Goal: Check status: Check status

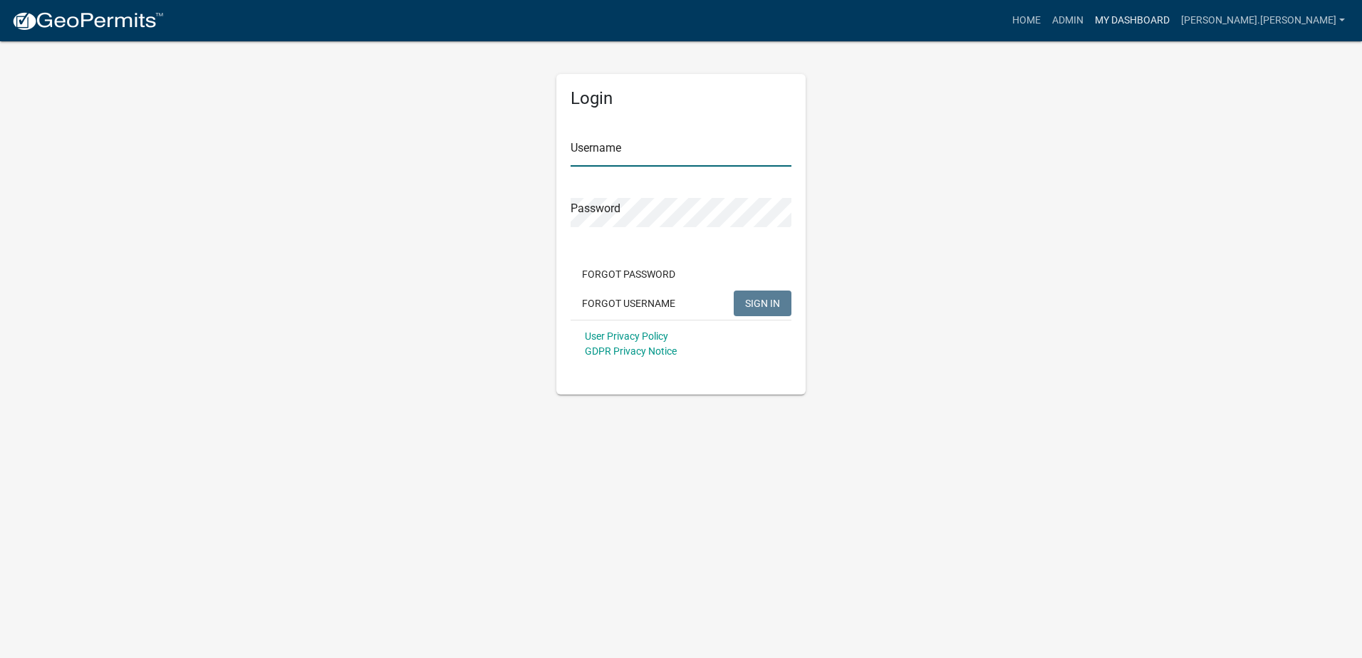
type input "[PERSON_NAME].[PERSON_NAME]"
click at [1175, 19] on link "My Dashboard" at bounding box center [1132, 20] width 86 height 27
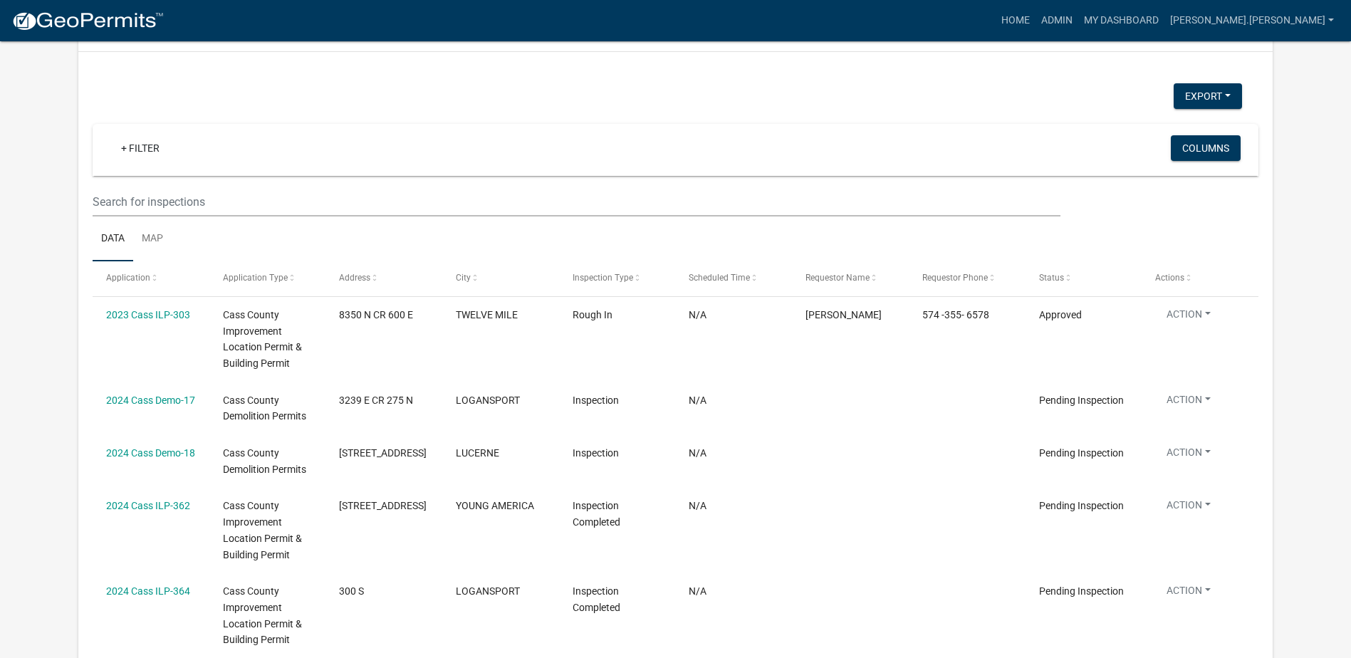
scroll to position [2647, 0]
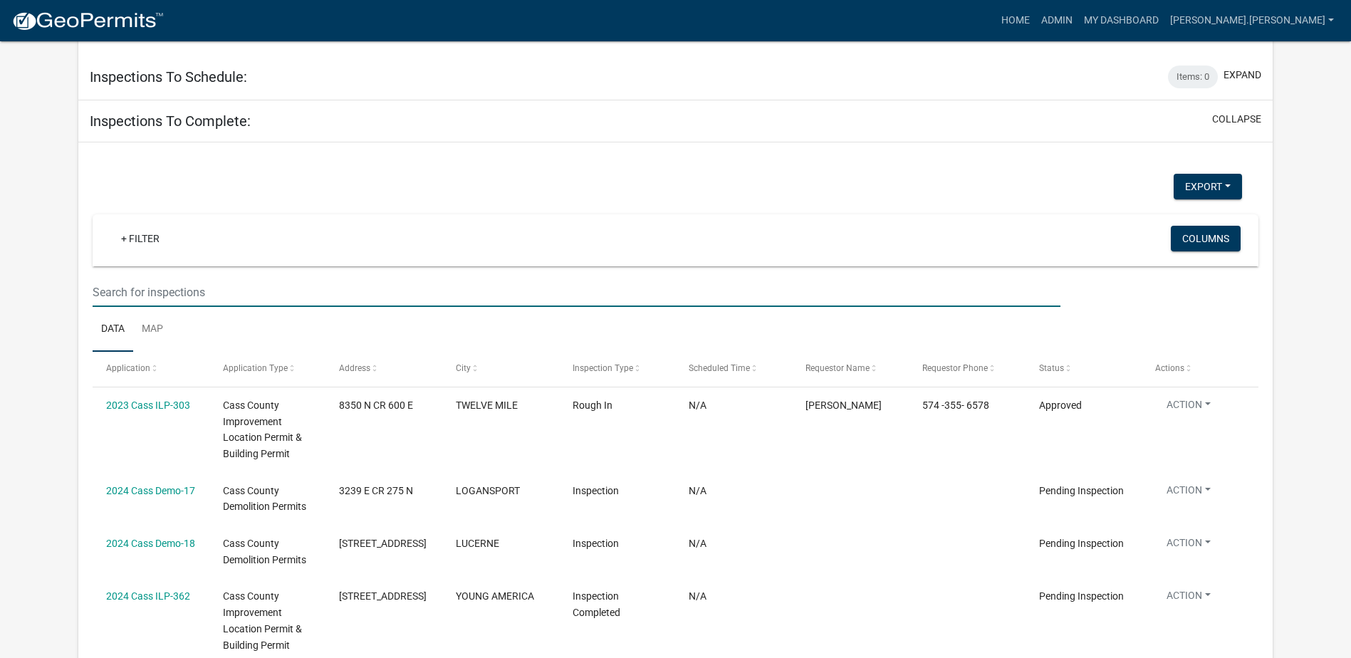
click at [224, 278] on input "text" at bounding box center [577, 292] width 968 height 29
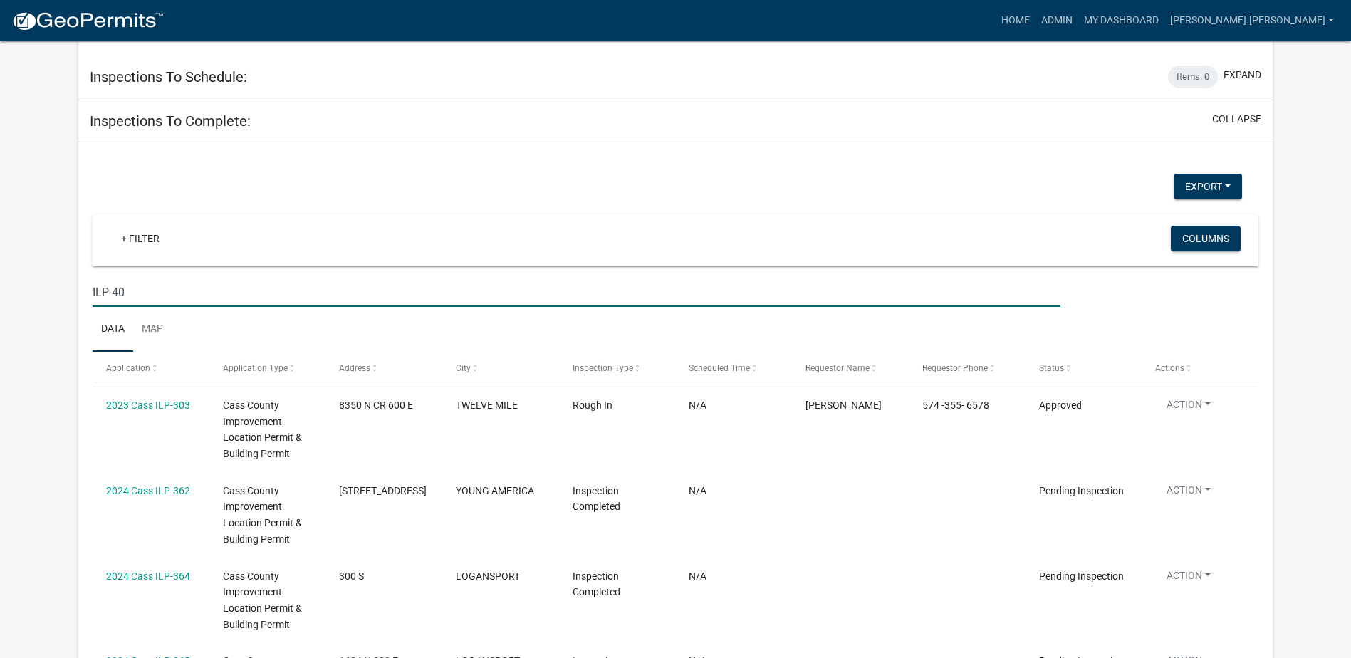
type input "ILP-402"
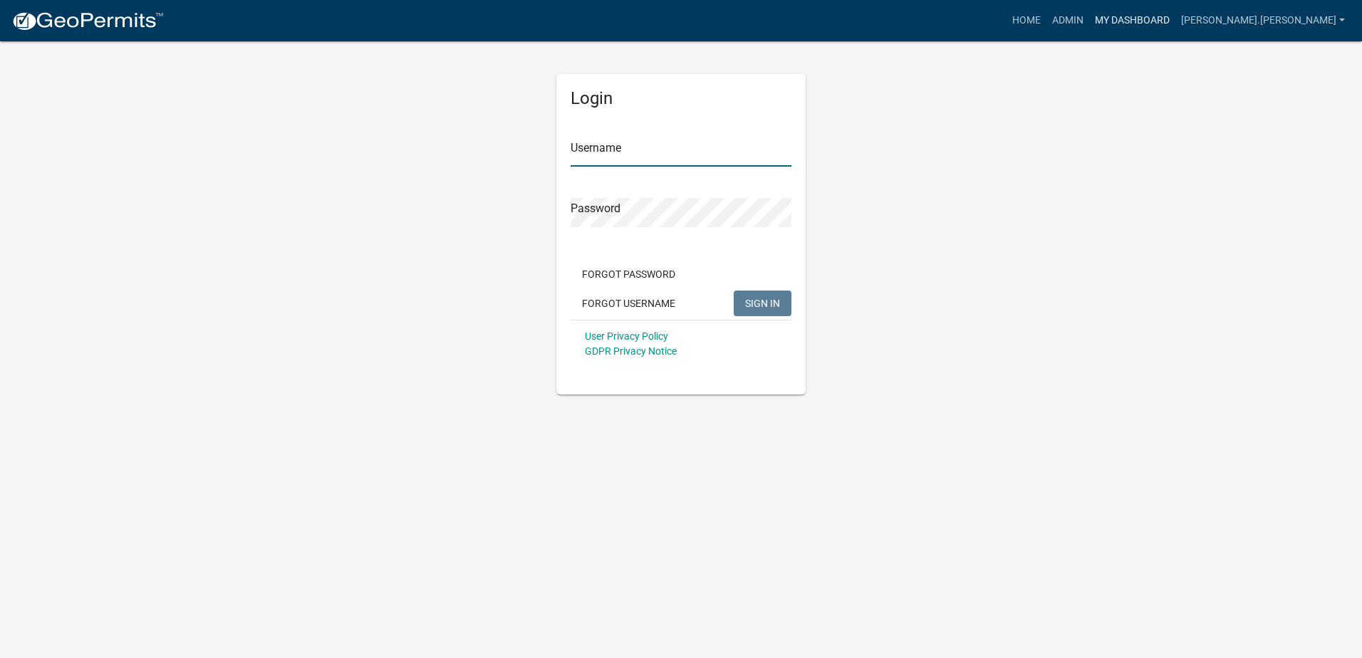
type input "Ralph.Koppe"
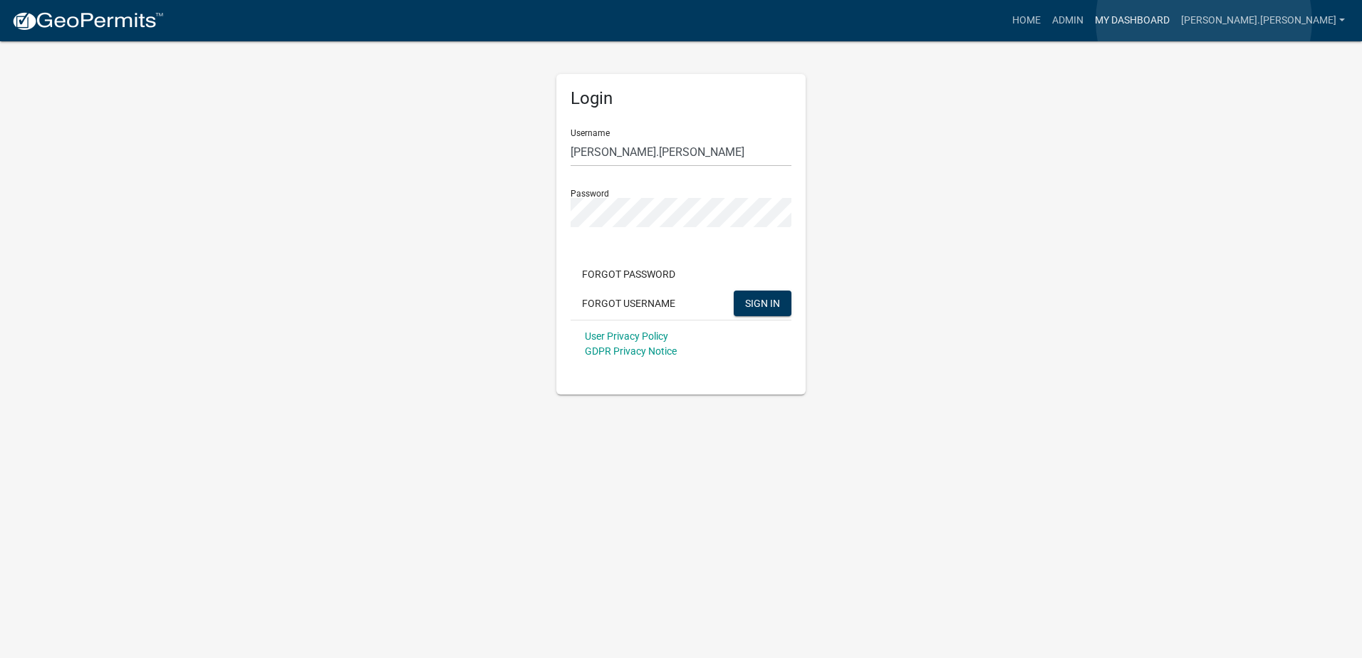
click at [1175, 21] on link "My Dashboard" at bounding box center [1132, 20] width 86 height 27
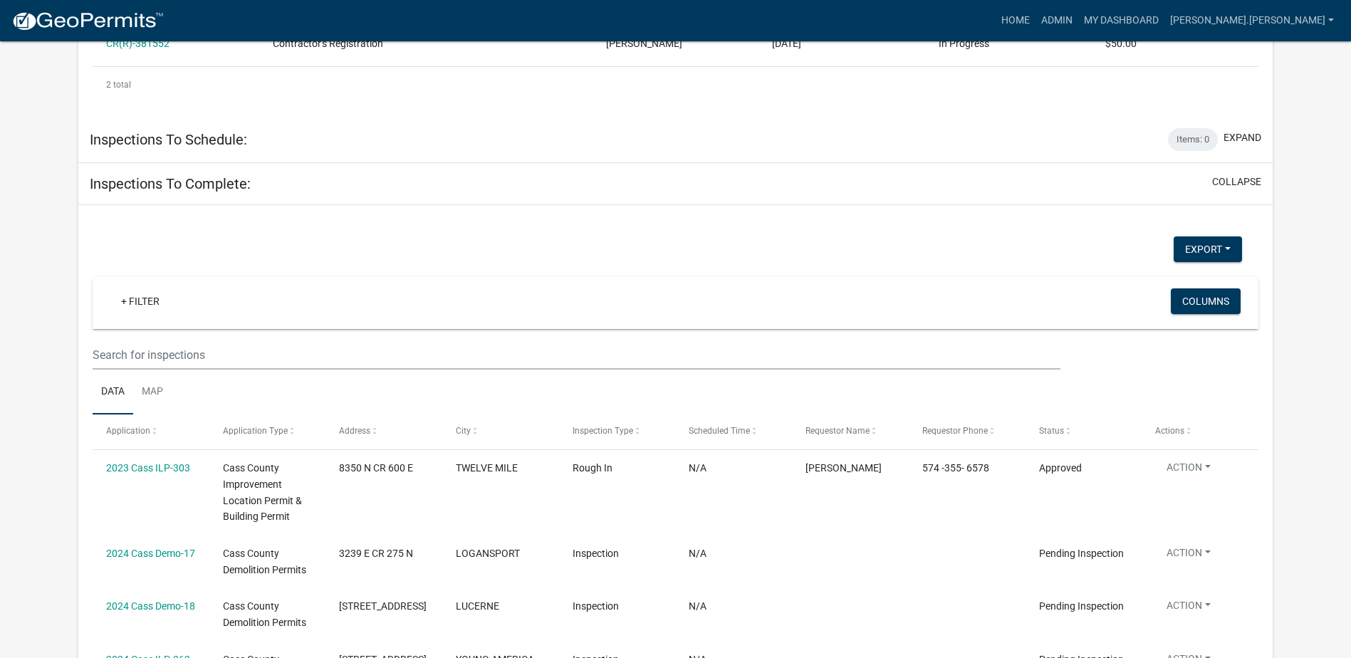
scroll to position [2500, 0]
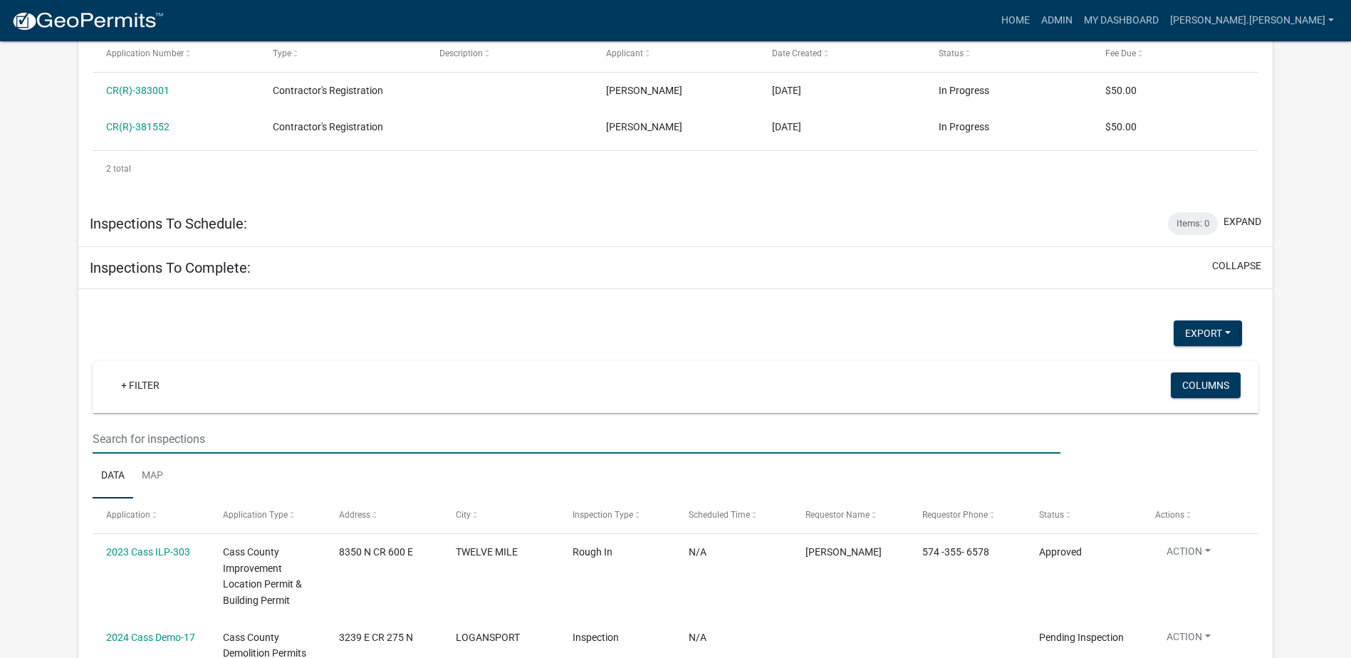
click at [223, 424] on input "text" at bounding box center [577, 438] width 968 height 29
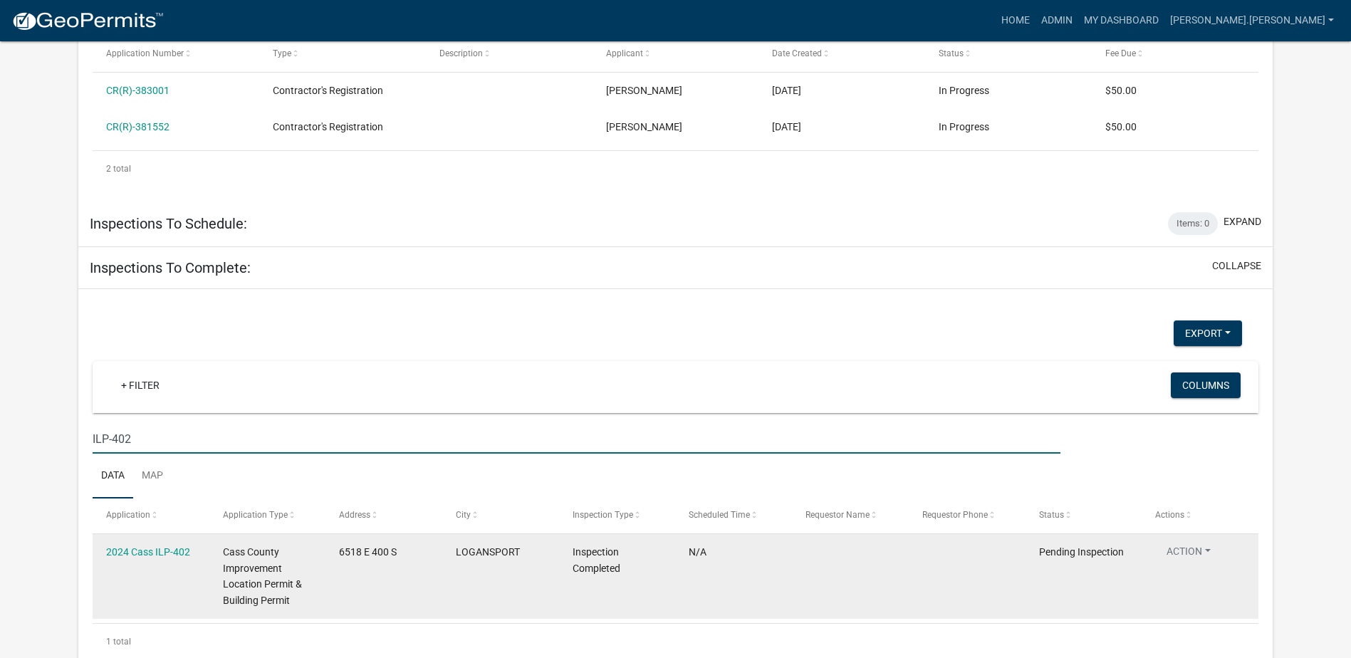
type input "ILP-402"
click at [258, 544] on div "Cass County Improvement Location Permit & Building Permit" at bounding box center [267, 576] width 89 height 65
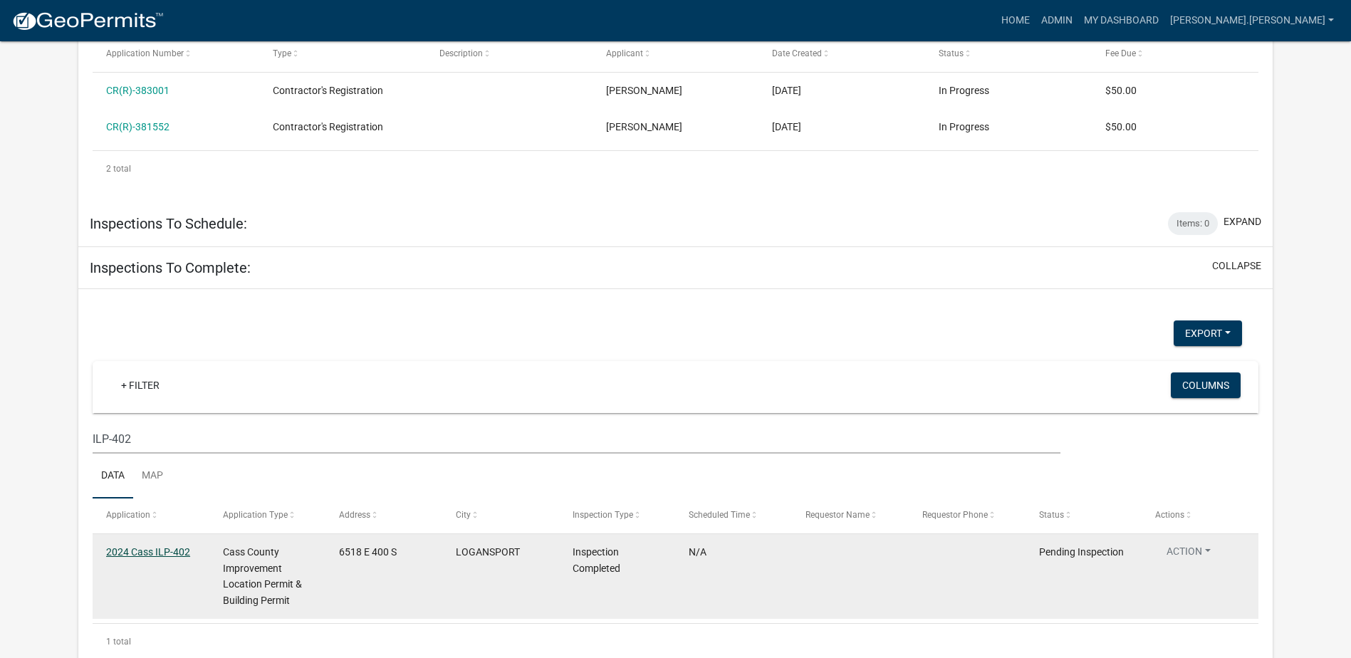
click at [159, 546] on link "2024 Cass ILP-402" at bounding box center [148, 551] width 84 height 11
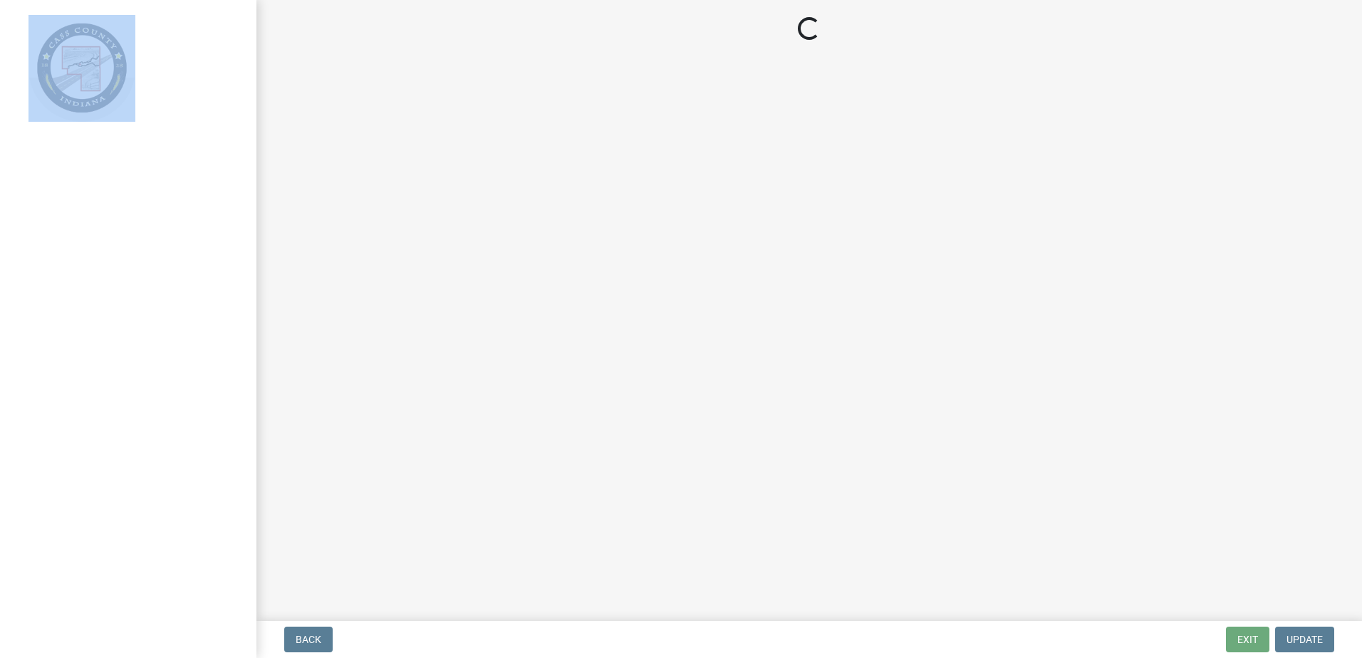
select select "baa4a543-a046-499c-bd40-1ac368eec85c"
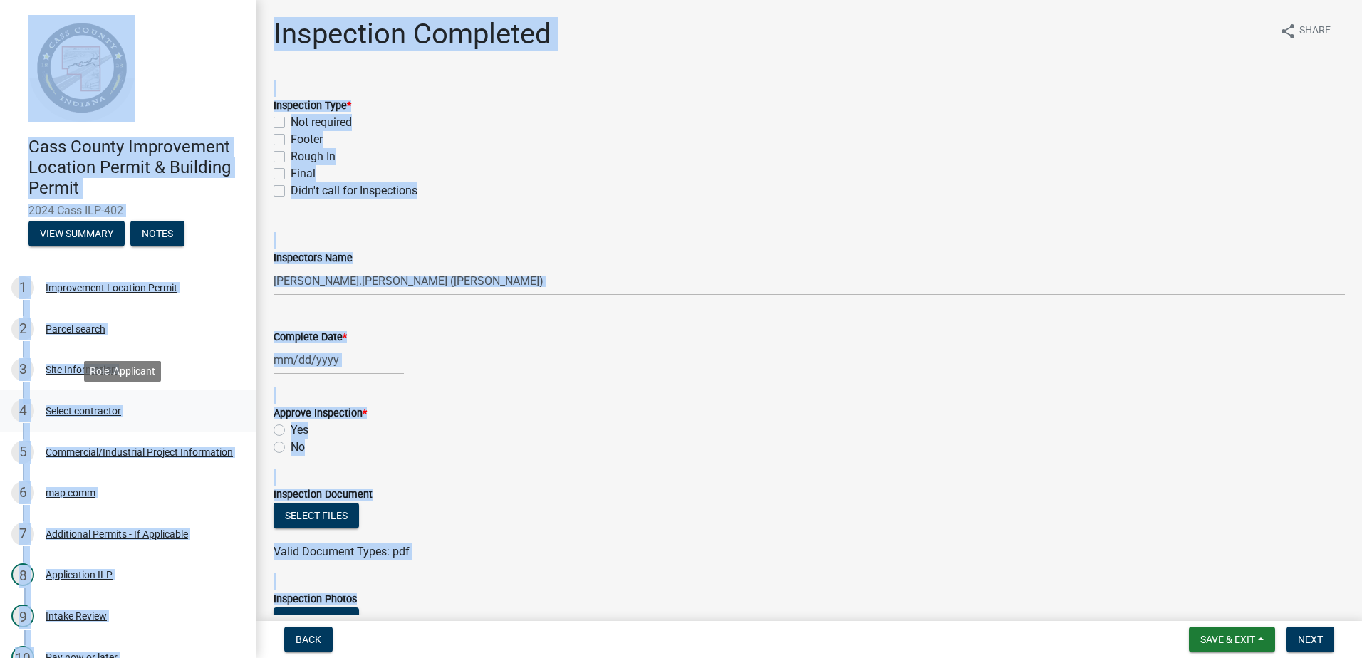
click at [204, 394] on link "4 Select contractor" at bounding box center [128, 410] width 256 height 41
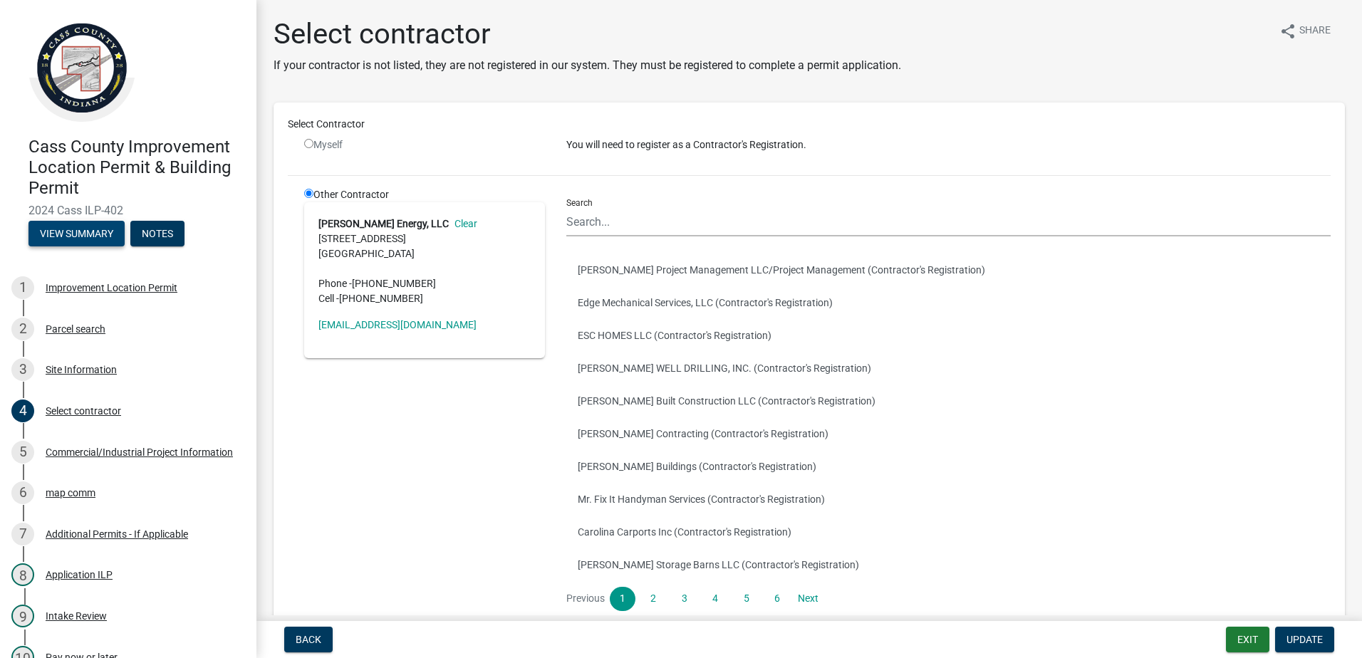
click at [93, 230] on button "View Summary" at bounding box center [76, 234] width 96 height 26
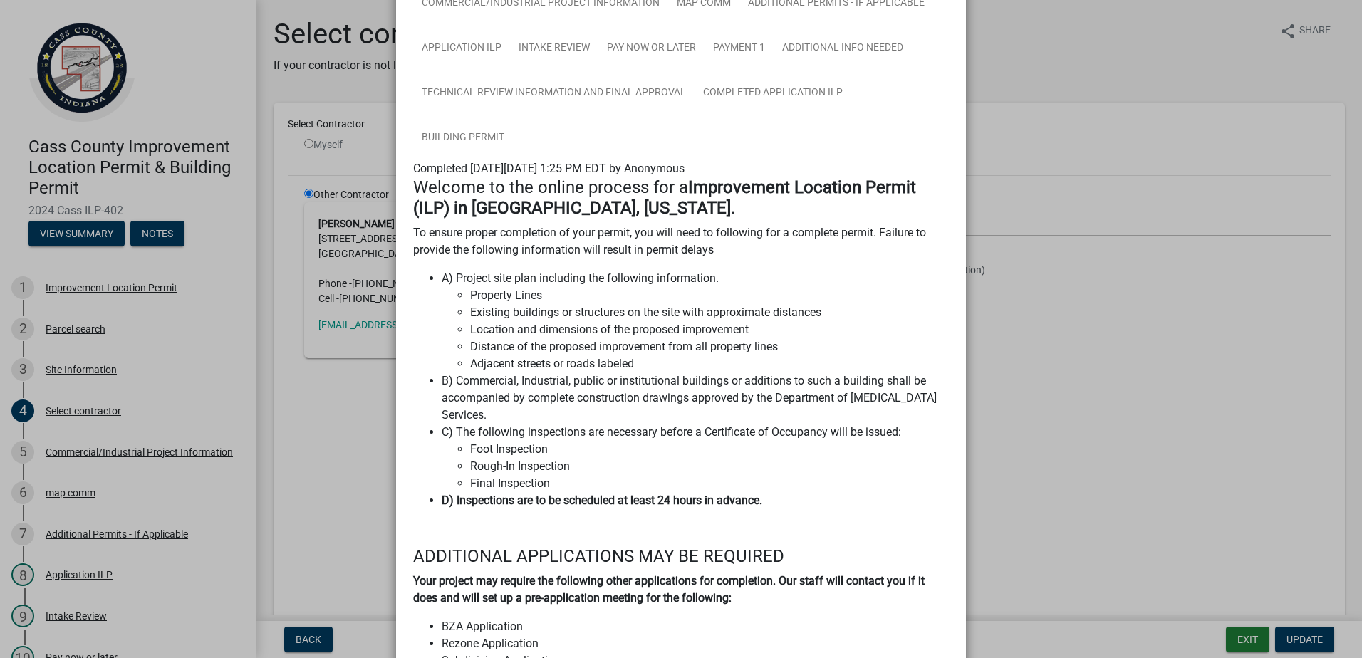
scroll to position [71, 0]
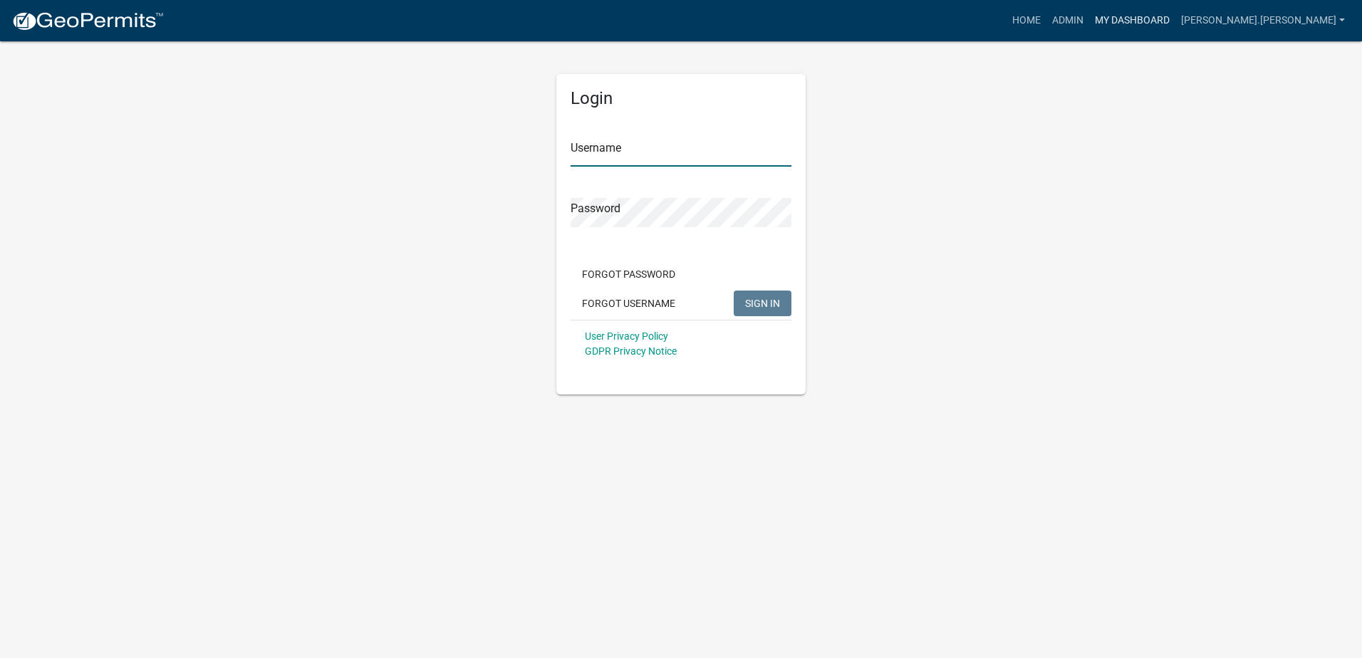
type input "[PERSON_NAME].[PERSON_NAME]"
click at [1175, 20] on link "My Dashboard" at bounding box center [1132, 20] width 86 height 27
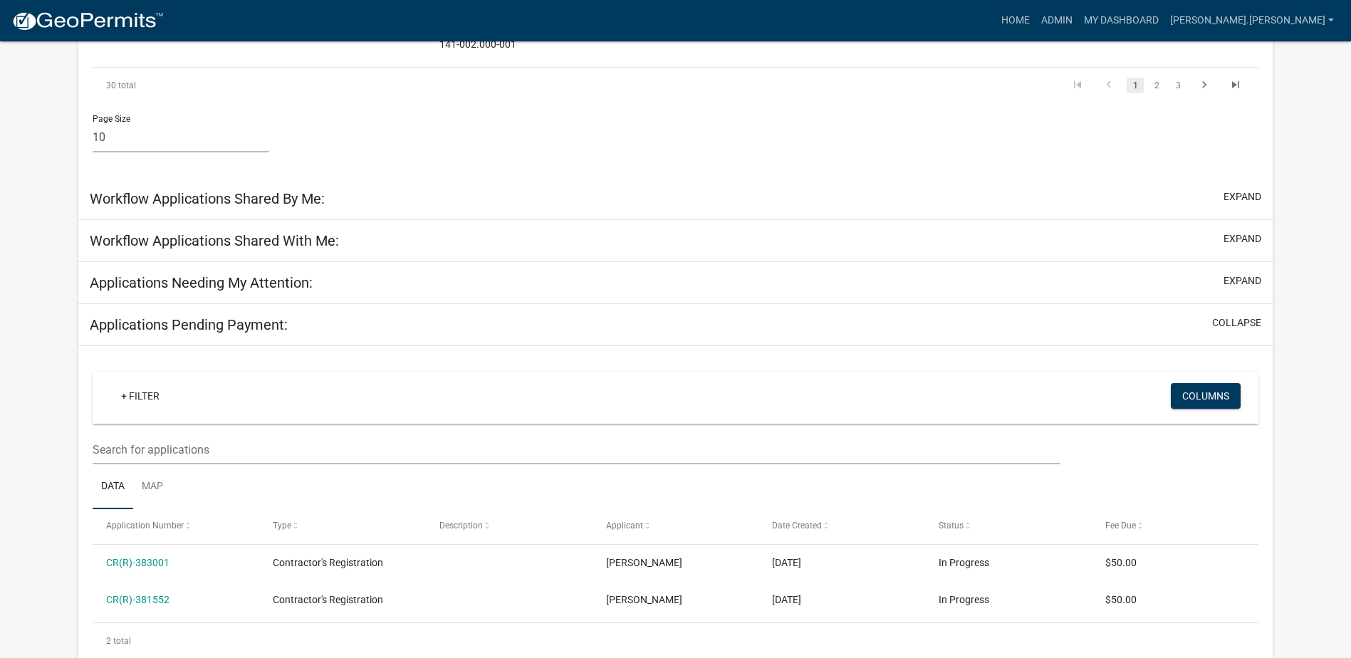
scroll to position [901, 0]
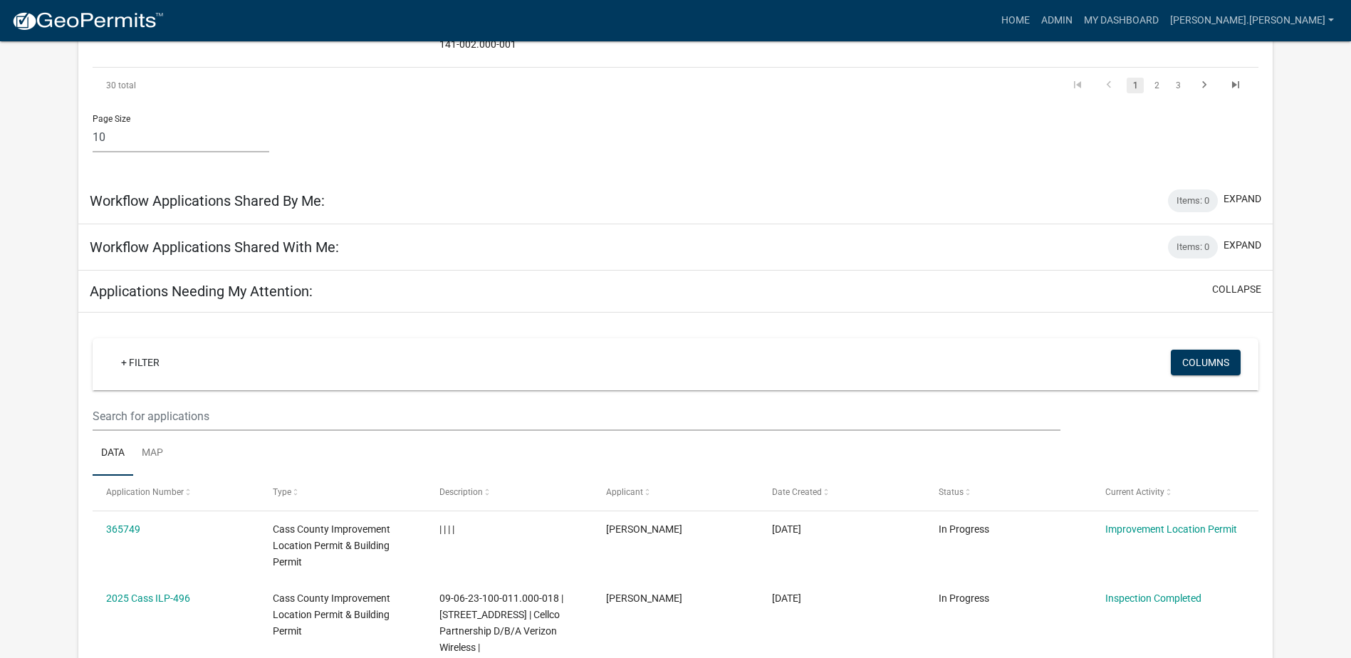
click at [191, 377] on wm-filter-builder "+ Filter Columns" at bounding box center [676, 384] width 1166 height 93
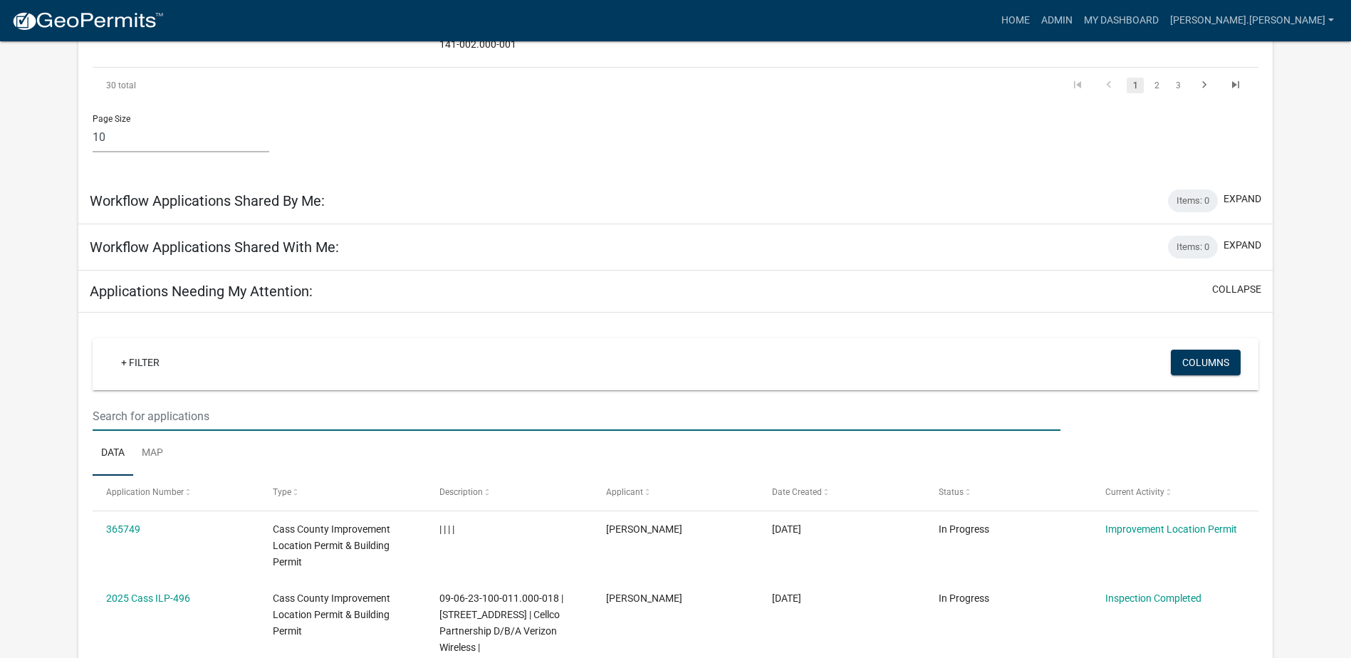
click at [177, 402] on input "text" at bounding box center [577, 416] width 968 height 29
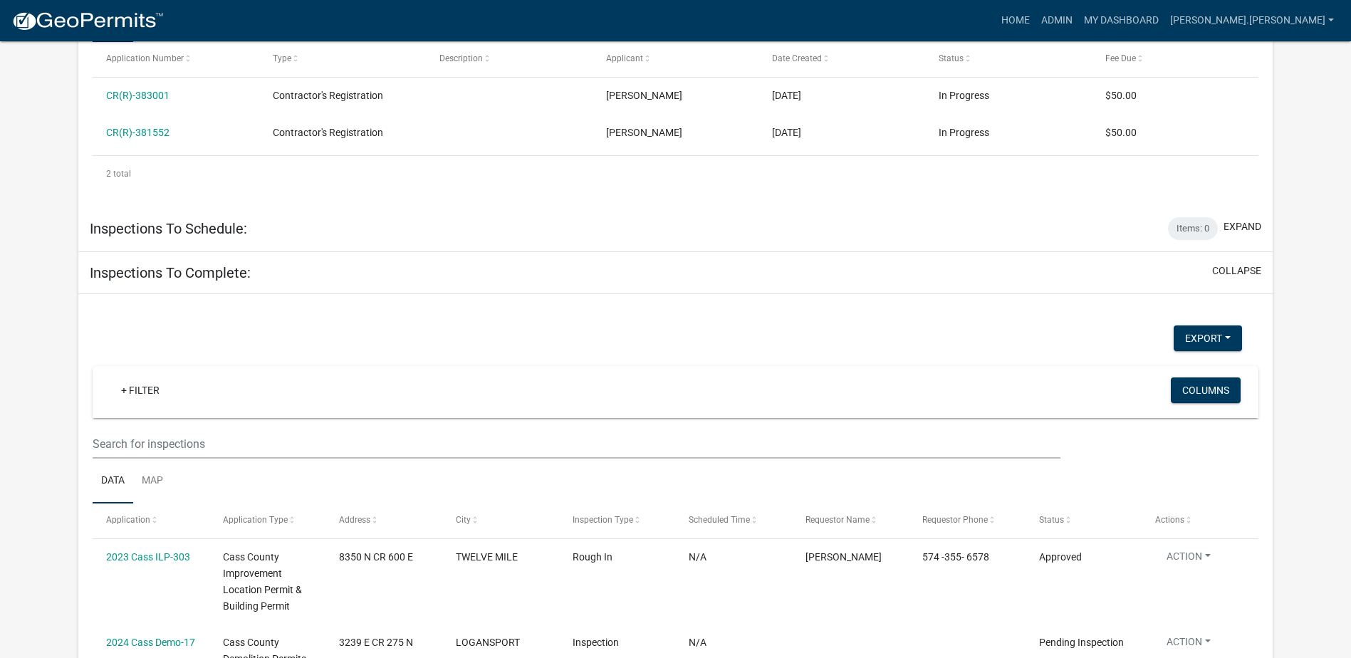
scroll to position [1684, 0]
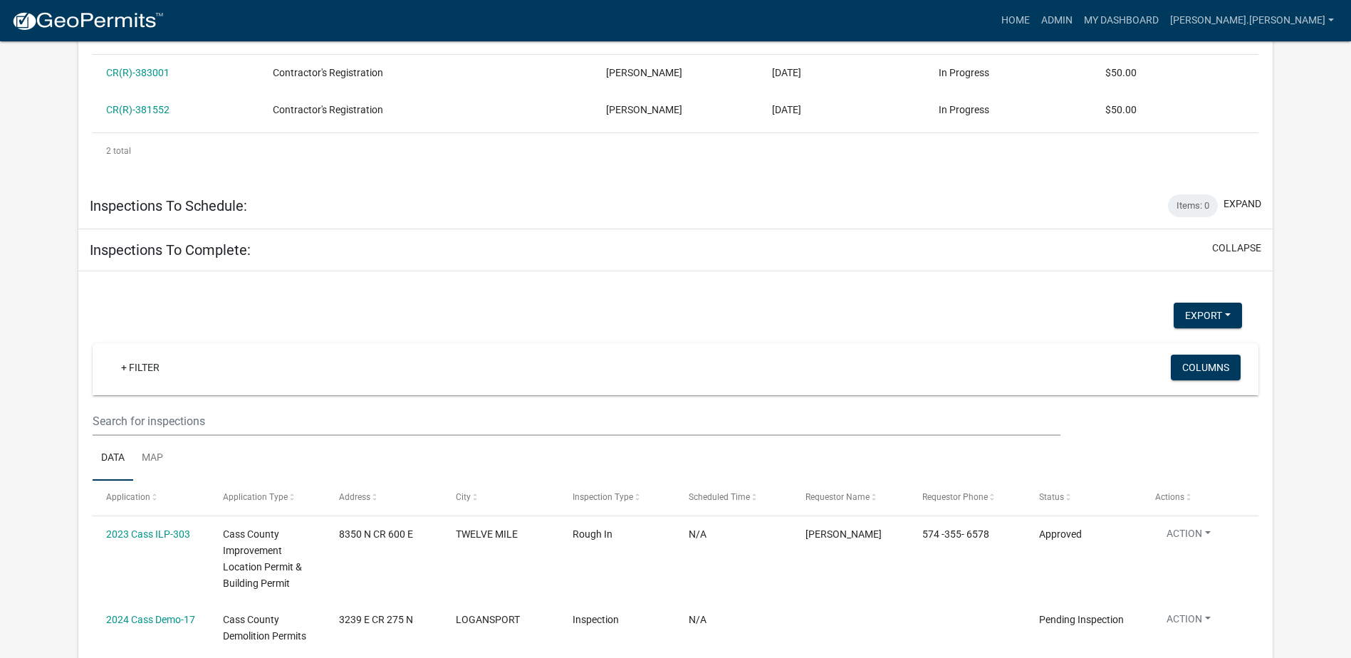
type input "ILP-199"
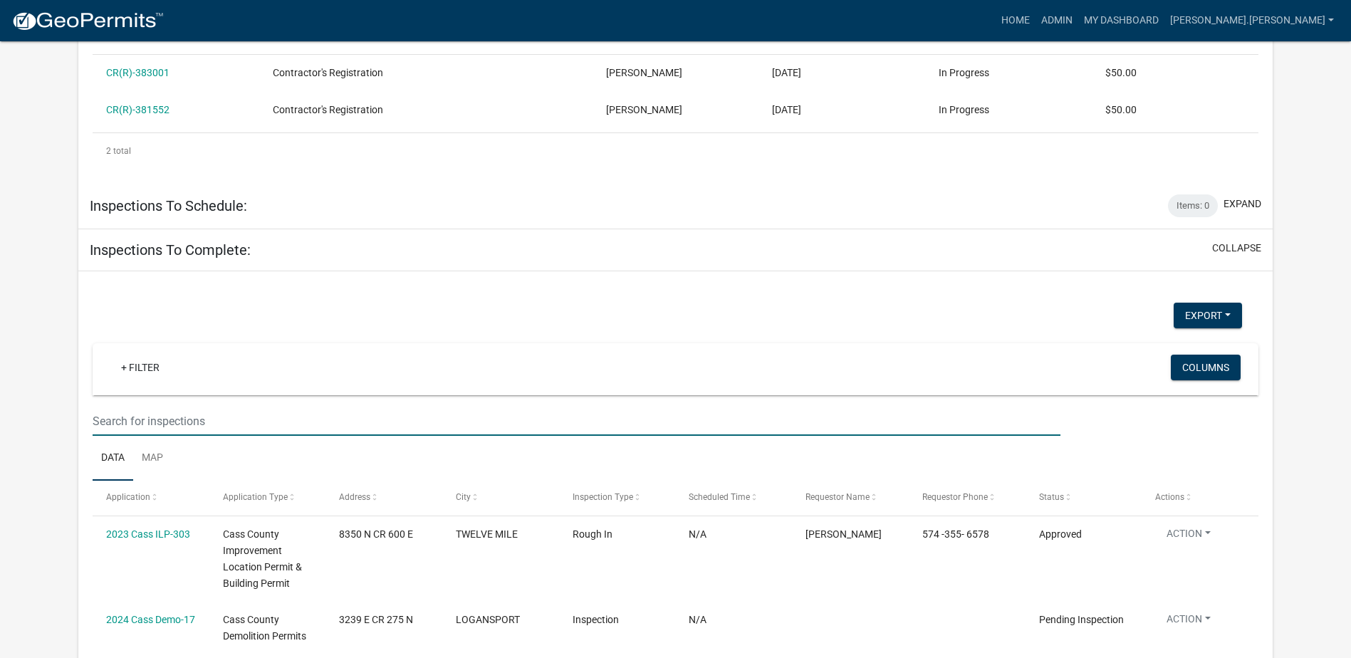
drag, startPoint x: 204, startPoint y: 402, endPoint x: 204, endPoint y: 410, distance: 7.9
click at [204, 407] on input "text" at bounding box center [577, 421] width 968 height 29
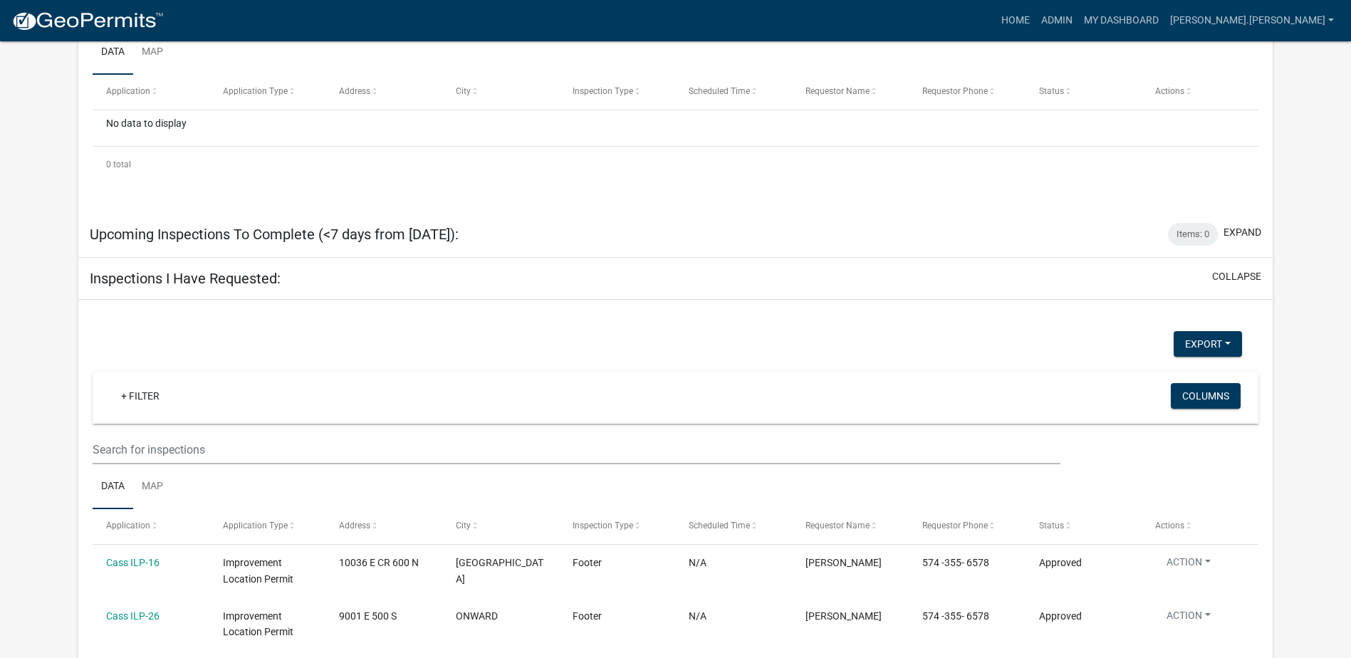
scroll to position [2111, 0]
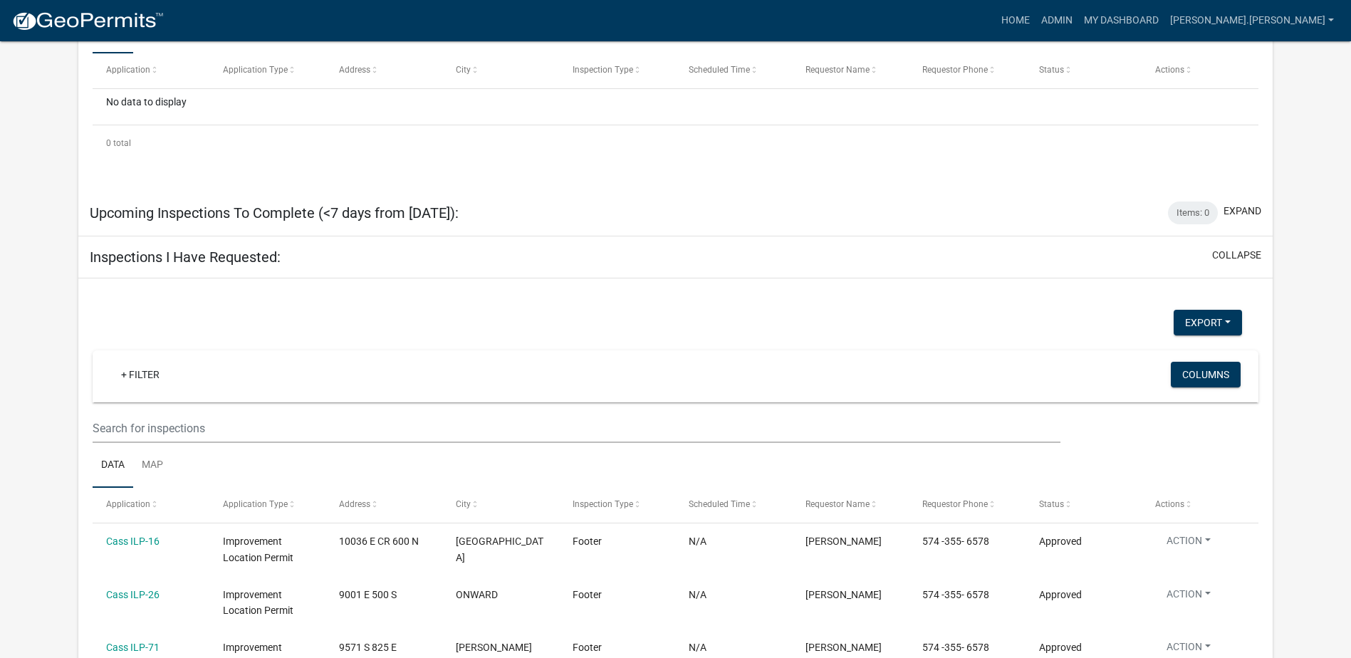
type input "ILP_199"
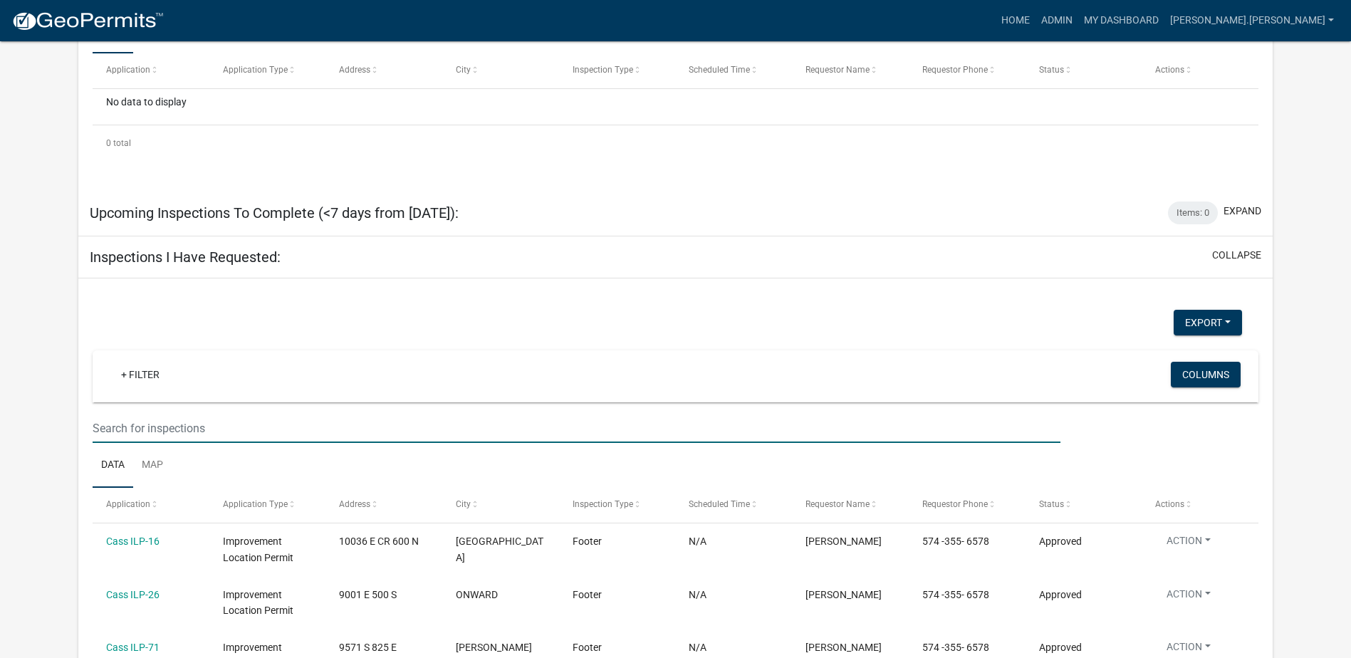
click at [223, 417] on input "text" at bounding box center [577, 428] width 968 height 29
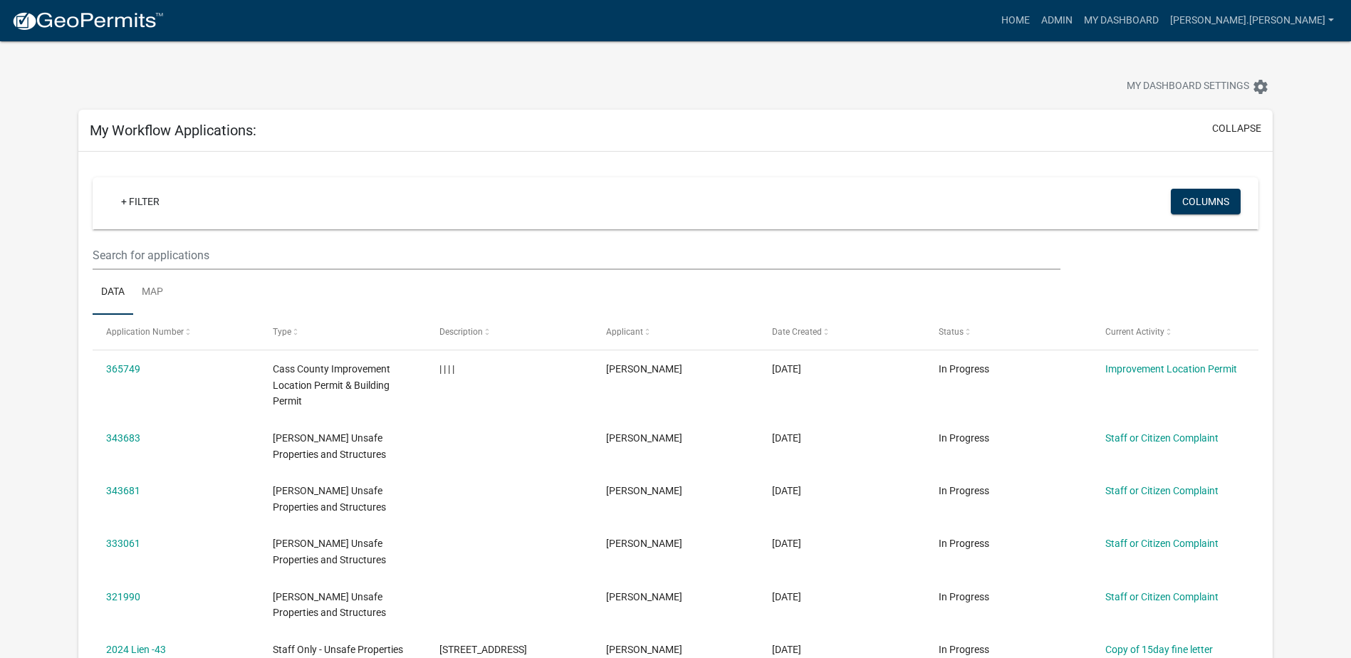
scroll to position [0, 0]
type input "ILP-199"
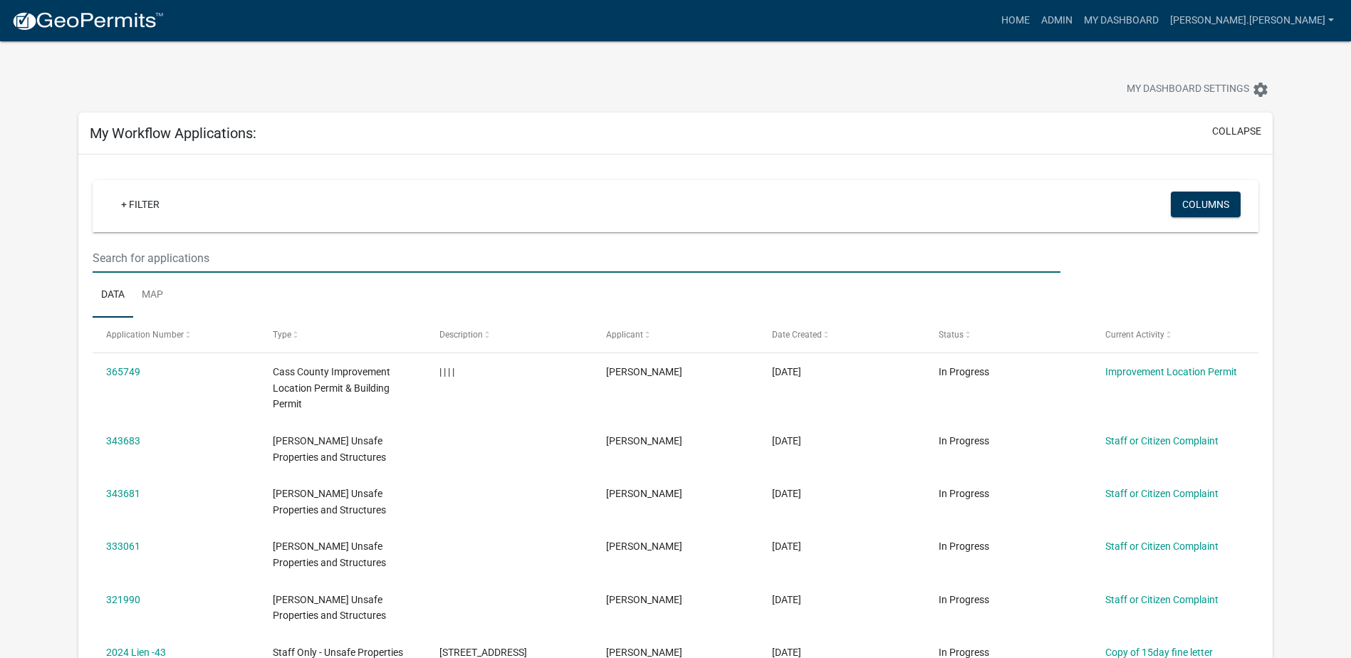
click at [222, 256] on input "text" at bounding box center [577, 258] width 968 height 29
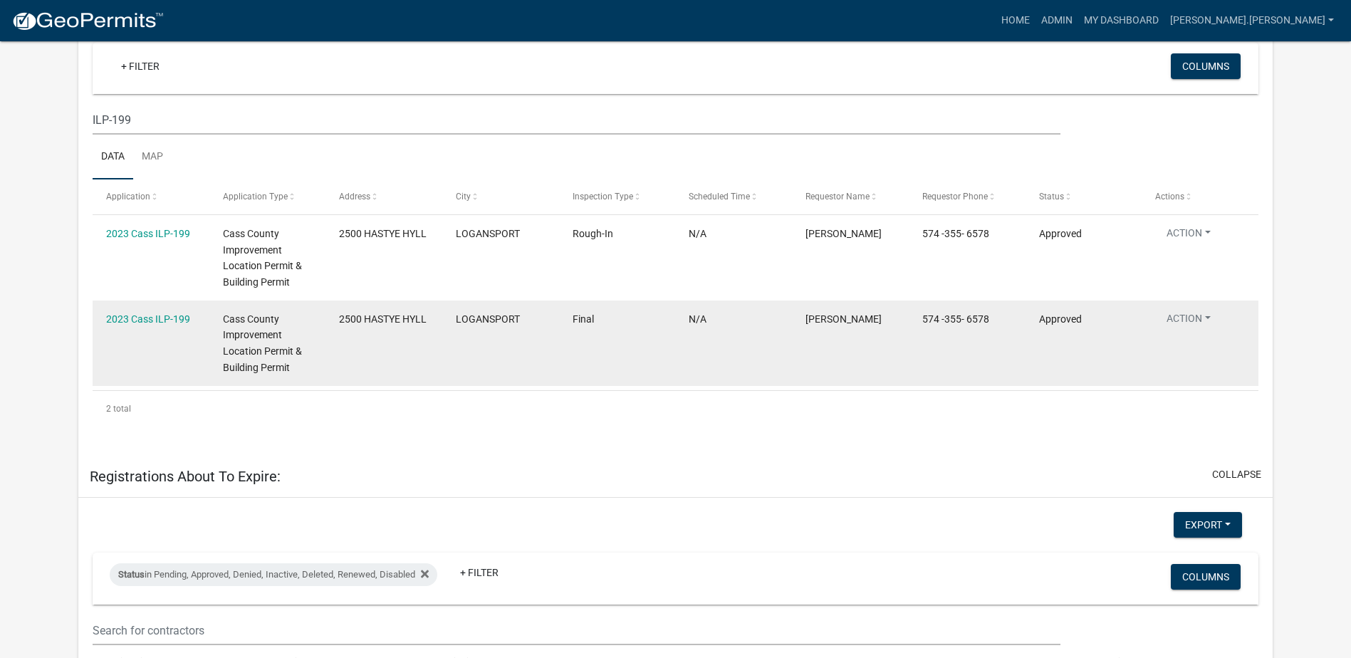
scroll to position [1424, 0]
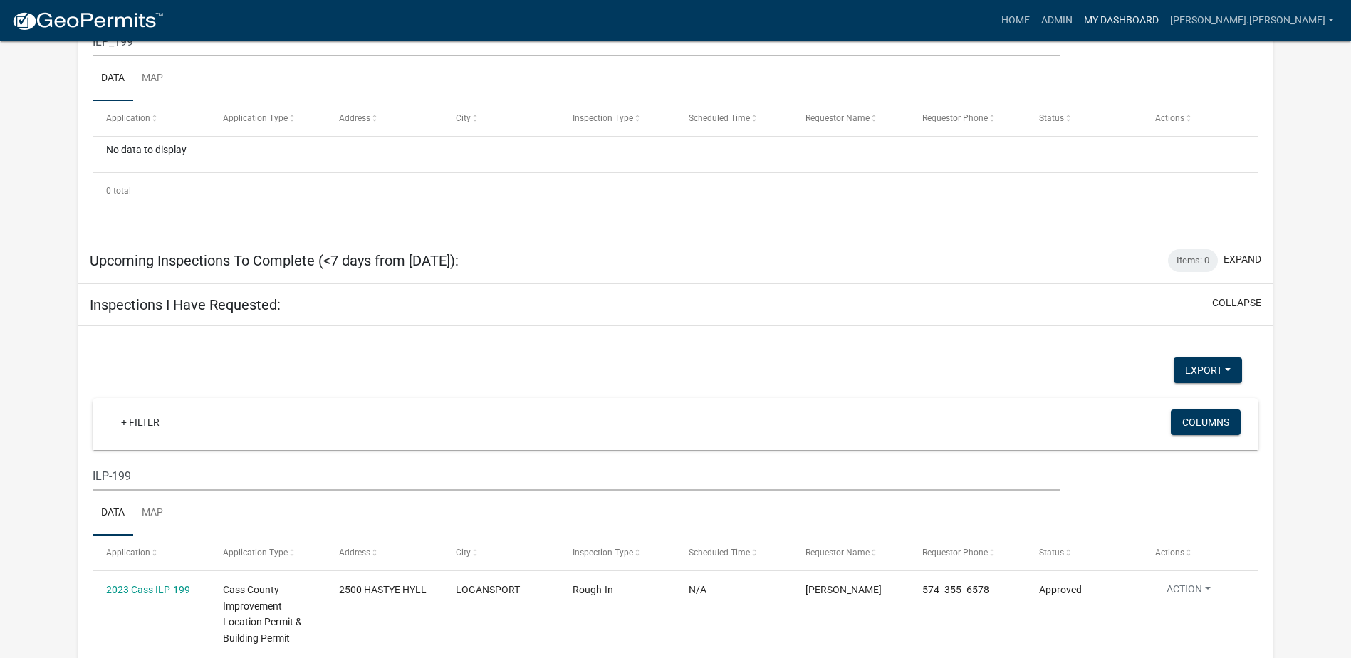
type input "ILP-402"
click at [1164, 16] on link "My Dashboard" at bounding box center [1121, 20] width 86 height 27
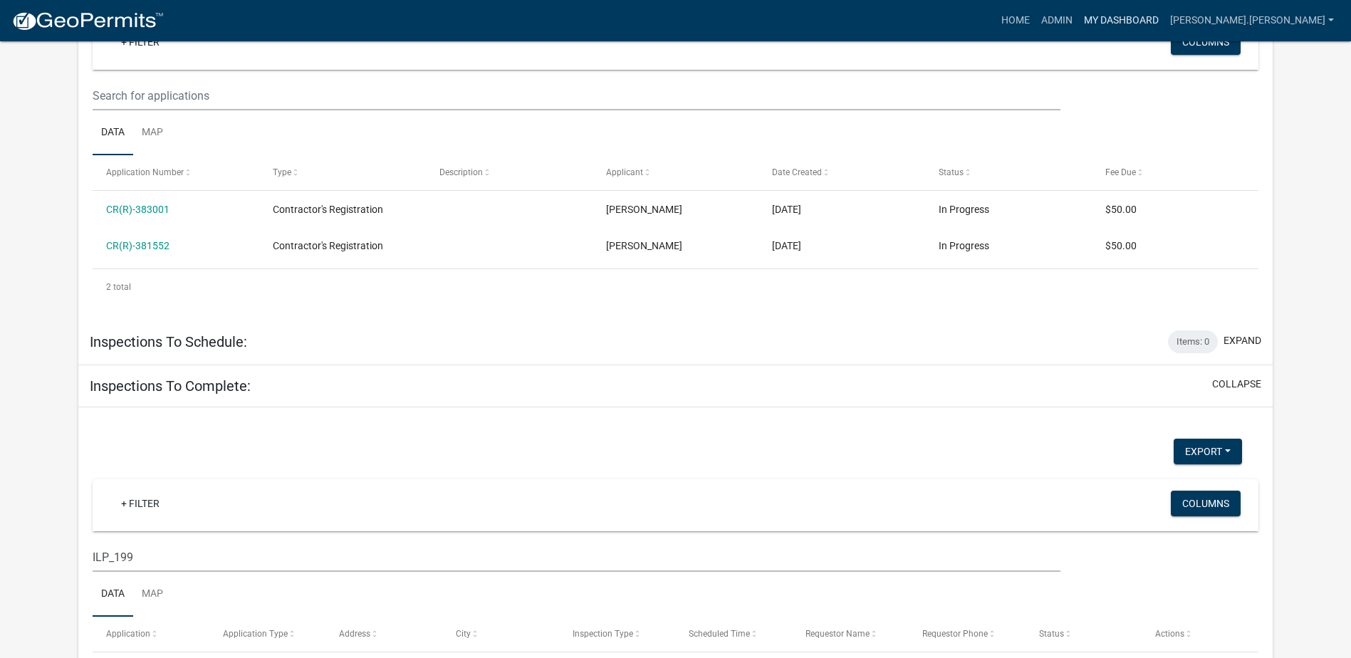
scroll to position [783, 0]
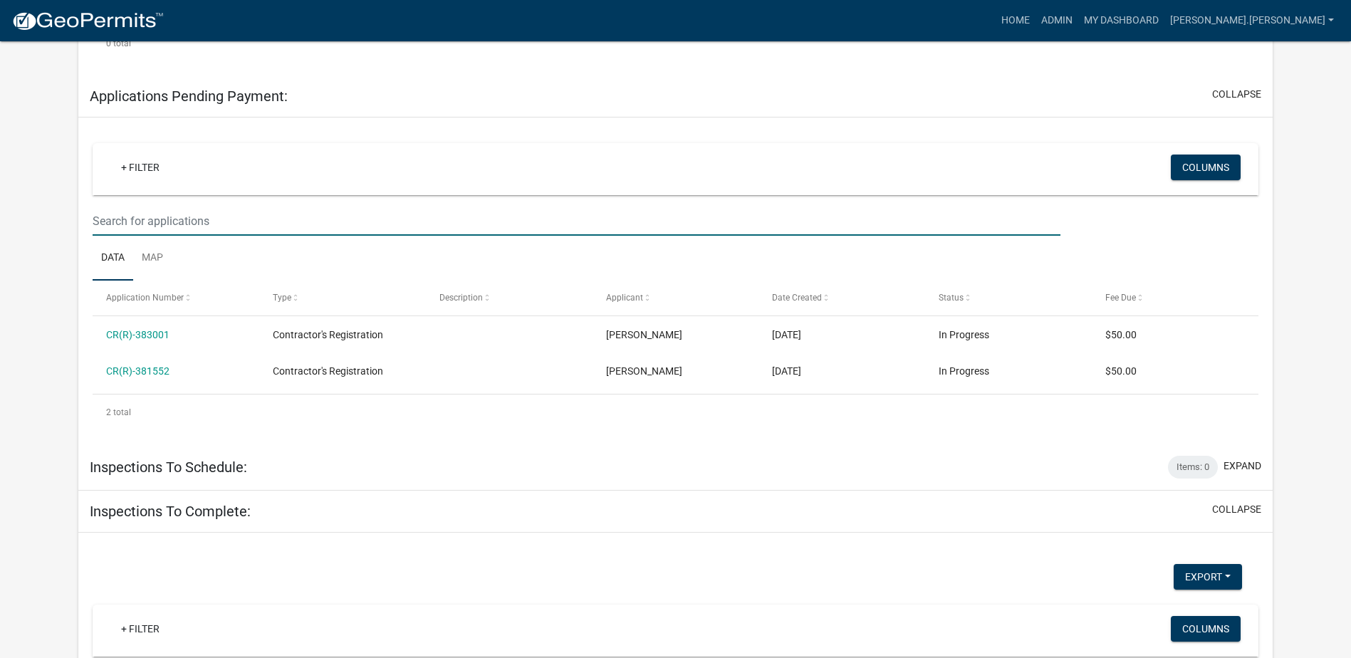
click at [229, 216] on input "text" at bounding box center [577, 221] width 968 height 29
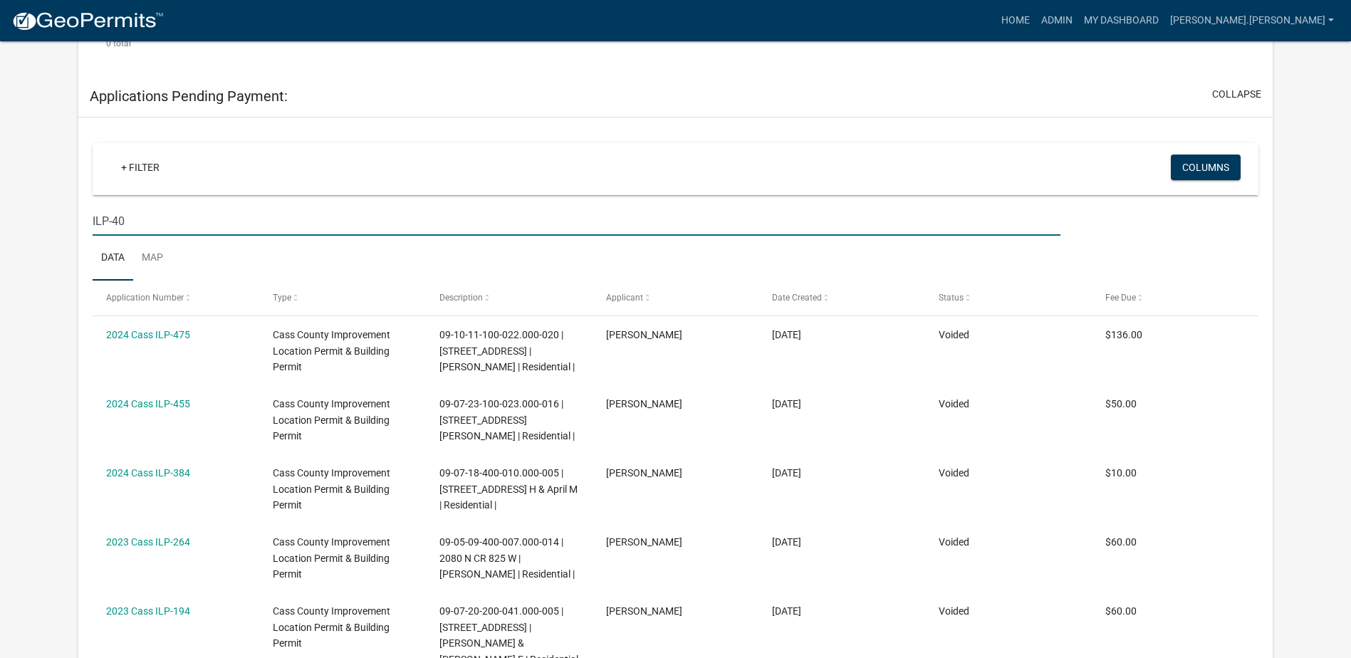
type input "ILP-402"
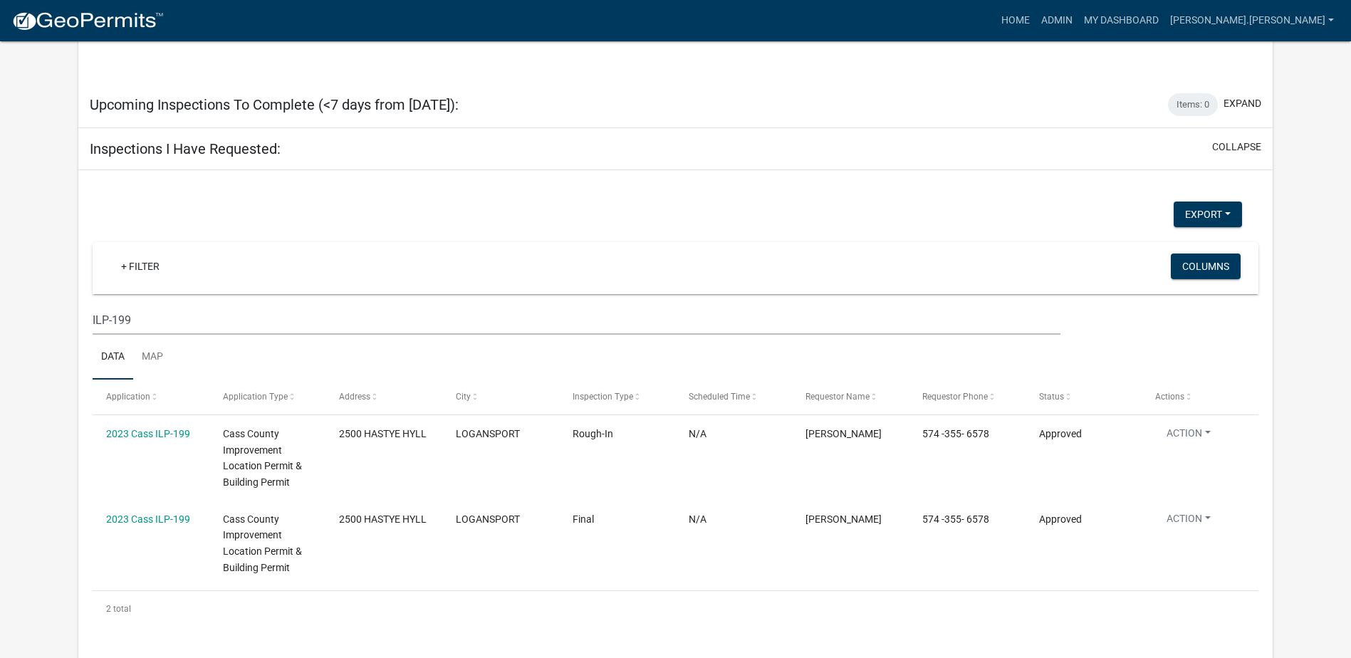
scroll to position [1567, 0]
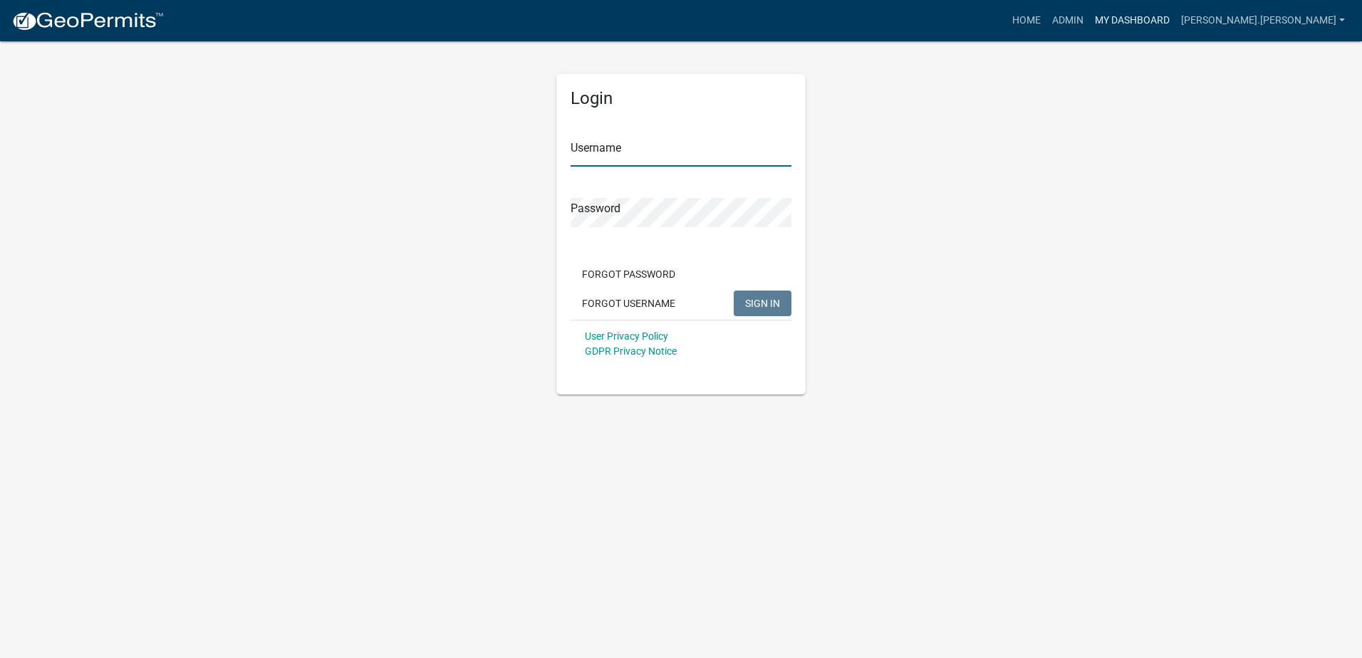
type input "[PERSON_NAME].[PERSON_NAME]"
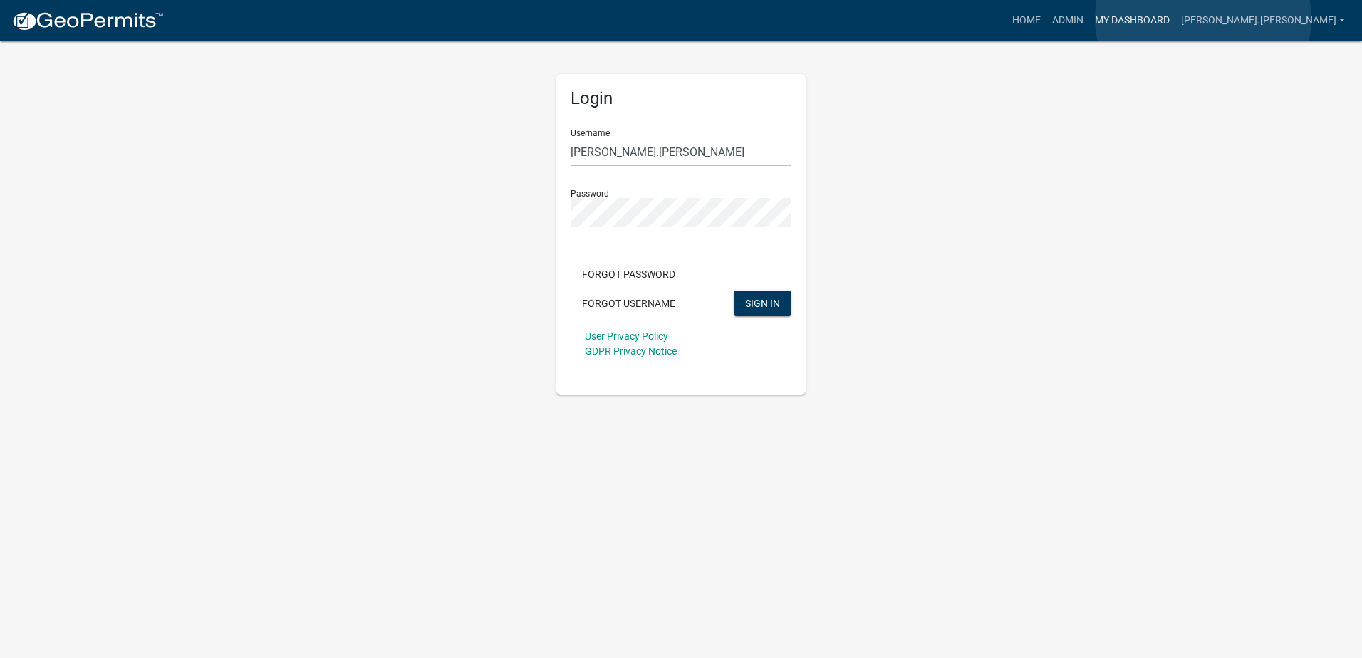
click at [1175, 19] on link "My Dashboard" at bounding box center [1132, 20] width 86 height 27
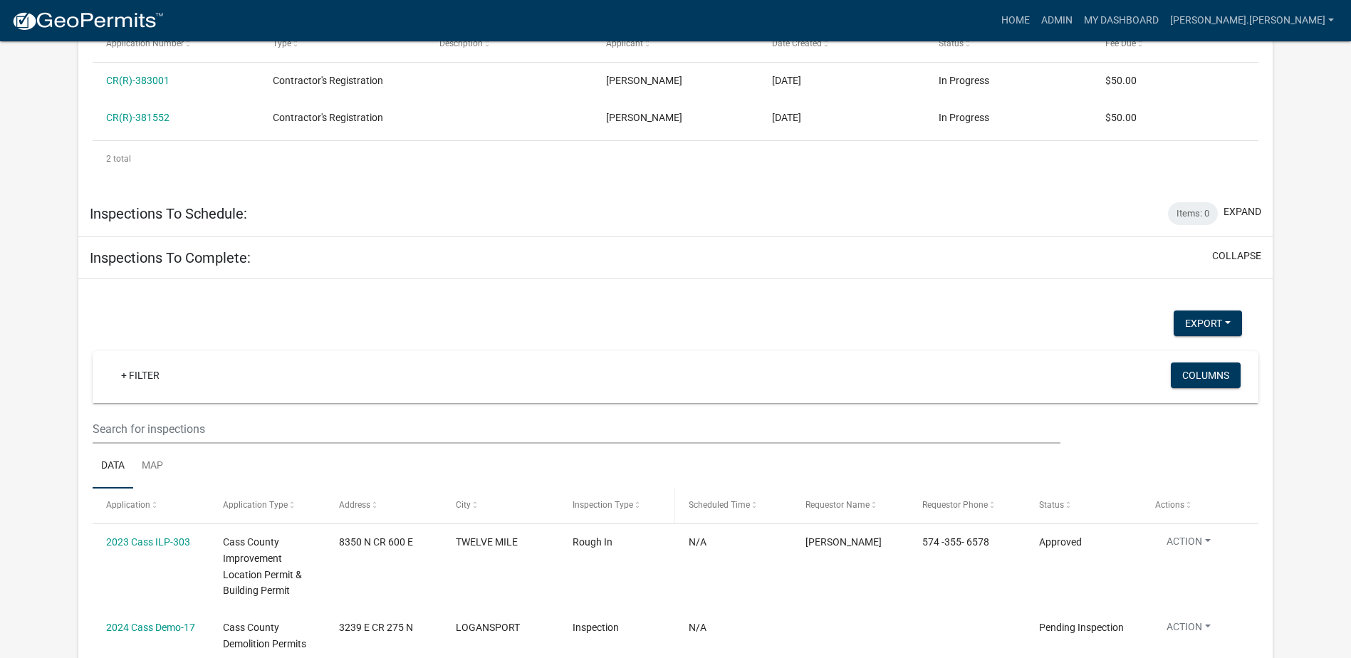
scroll to position [2541, 0]
